Goal: Communication & Community: Ask a question

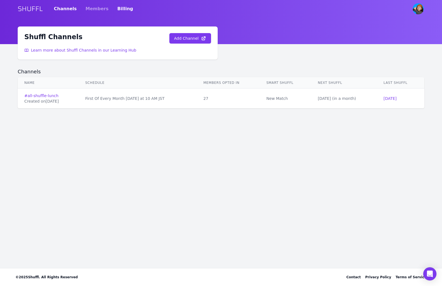
click at [117, 7] on link "Billing" at bounding box center [125, 8] width 16 height 15
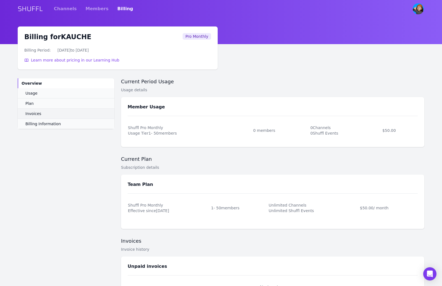
click at [46, 116] on link "Invoices" at bounding box center [66, 113] width 97 height 10
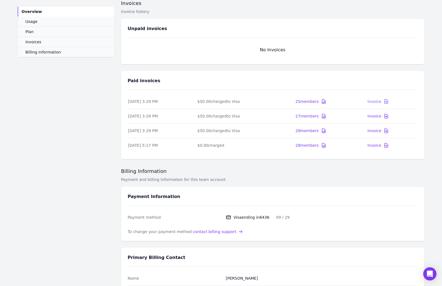
click at [381, 103] on div "Invoice" at bounding box center [374, 102] width 14 height 6
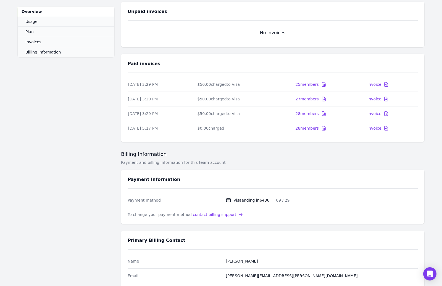
scroll to position [309, 0]
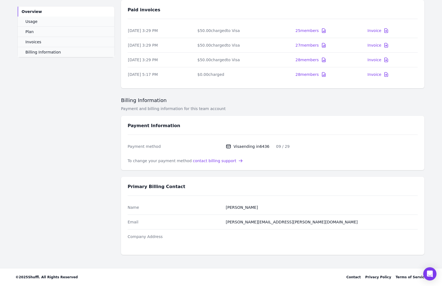
drag, startPoint x: 73, startPoint y: 74, endPoint x: 15, endPoint y: 44, distance: 65.1
click at [73, 74] on div "Overview Usage Plan Invoices Billing Information" at bounding box center [66, 13] width 97 height 486
click at [215, 161] on span "contact billing support" at bounding box center [214, 161] width 43 height 6
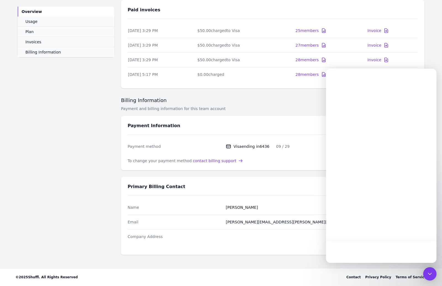
scroll to position [0, 0]
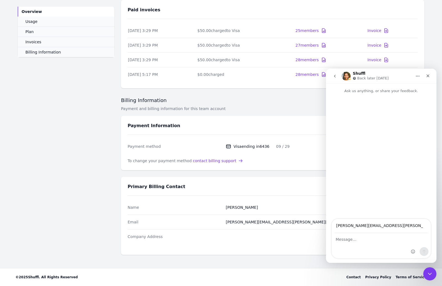
type input "[PERSON_NAME][EMAIL_ADDRESS][PERSON_NAME][DOMAIN_NAME]"
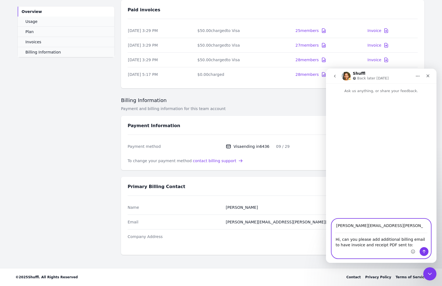
paste textarea "[EMAIL_ADDRESS][DOMAIN_NAME]"
type textarea "Hi, can you please add additional billing email to have invoice and receipt PDF…"
click at [426, 252] on button "Send a message…" at bounding box center [423, 251] width 9 height 9
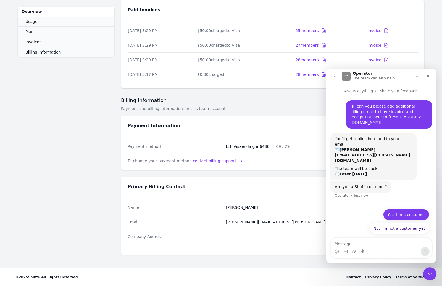
click at [414, 216] on button "Yes, I'm a customer" at bounding box center [406, 214] width 46 height 11
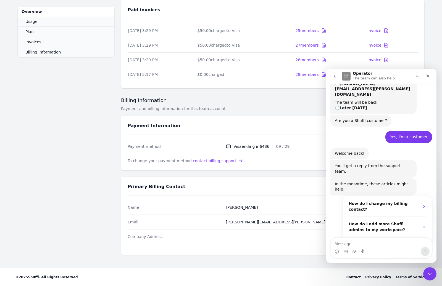
scroll to position [68, 0]
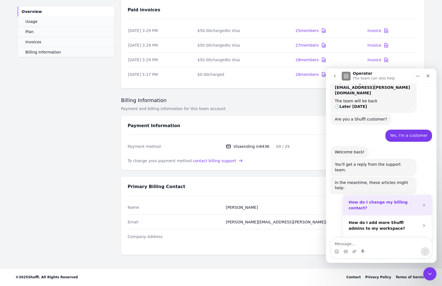
click at [400, 195] on div "How do I change my billing contact?" at bounding box center [387, 205] width 89 height 20
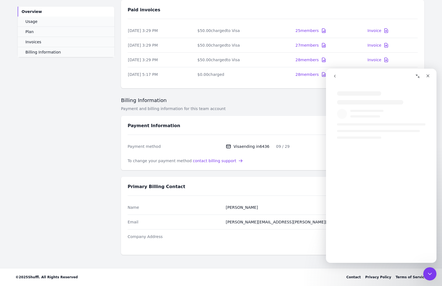
scroll to position [0, 0]
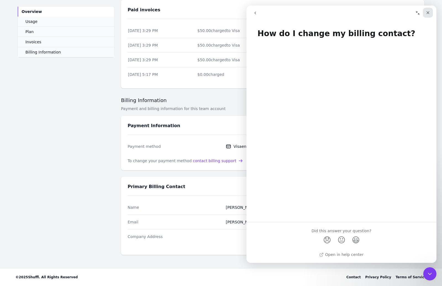
click at [427, 12] on icon "Close" at bounding box center [427, 12] width 4 height 4
